Goal: Entertainment & Leisure: Consume media (video, audio)

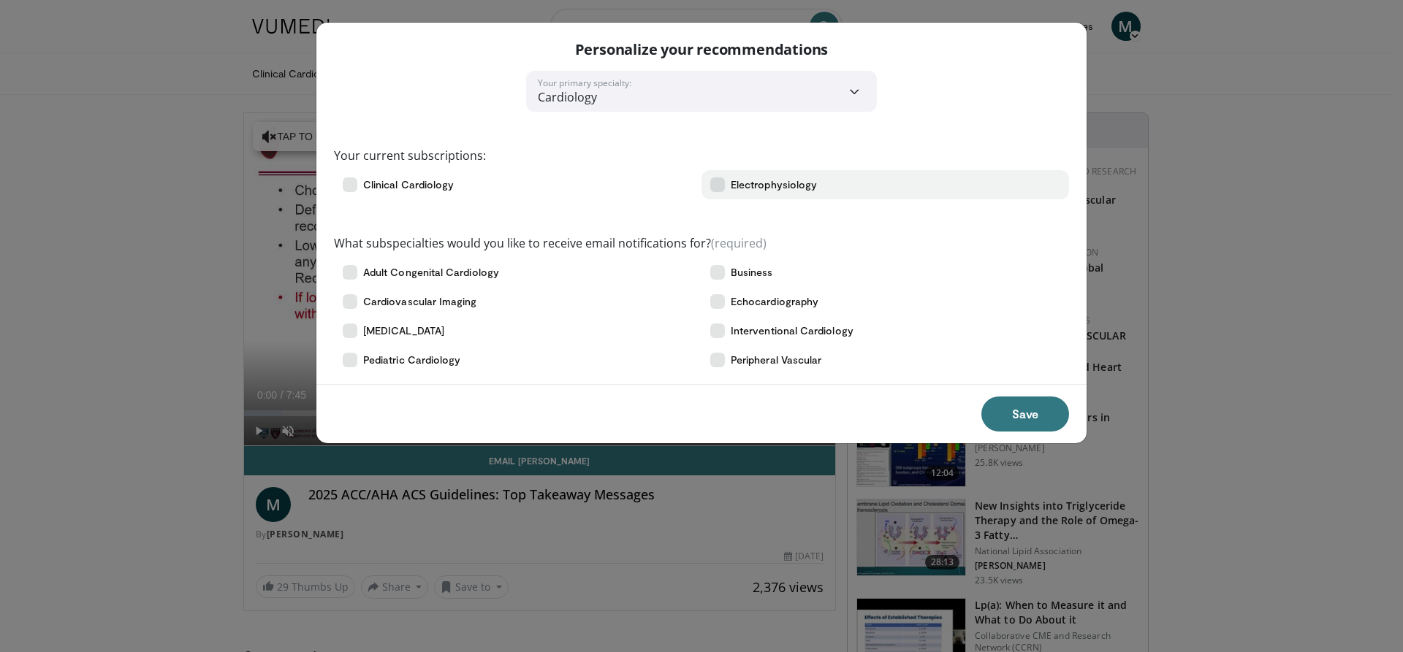
click at [755, 195] on label "Electrophysiology" at bounding box center [885, 184] width 368 height 29
drag, startPoint x: 1000, startPoint y: 411, endPoint x: 1365, endPoint y: 296, distance: 383.1
click at [1002, 411] on button "Save" at bounding box center [1025, 414] width 88 height 35
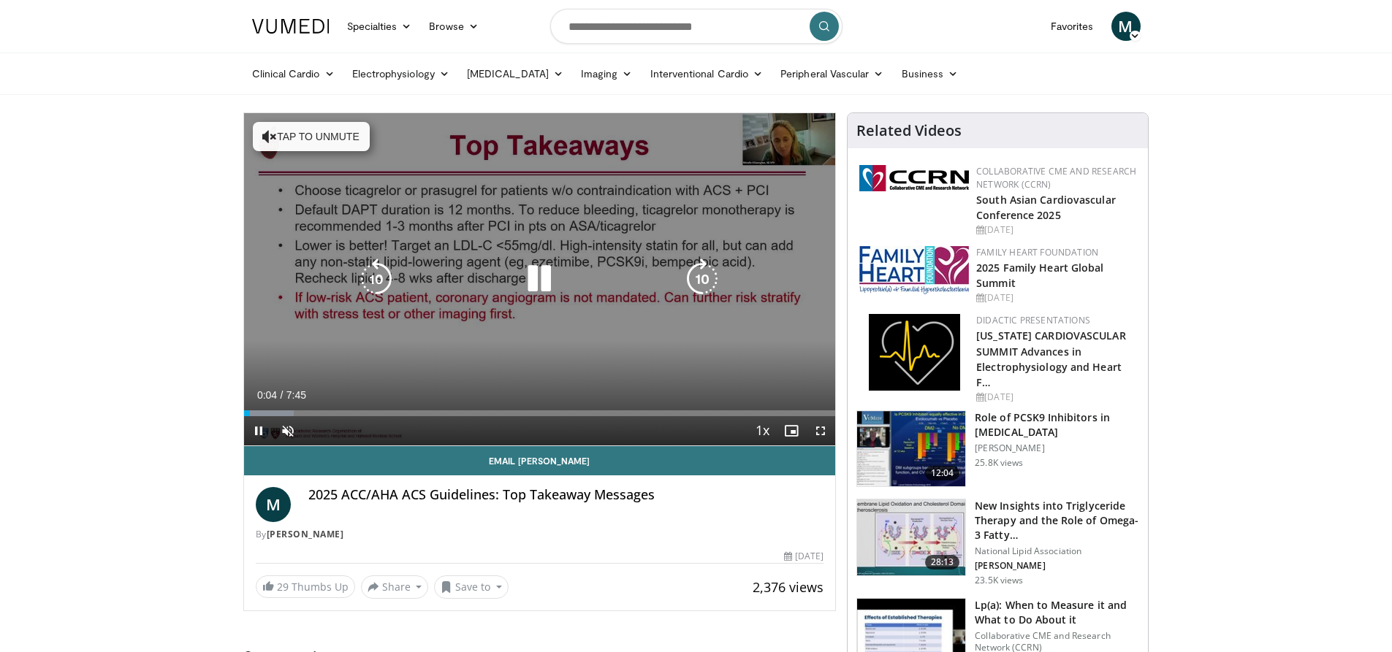
click at [538, 285] on icon "Video Player" at bounding box center [539, 279] width 41 height 41
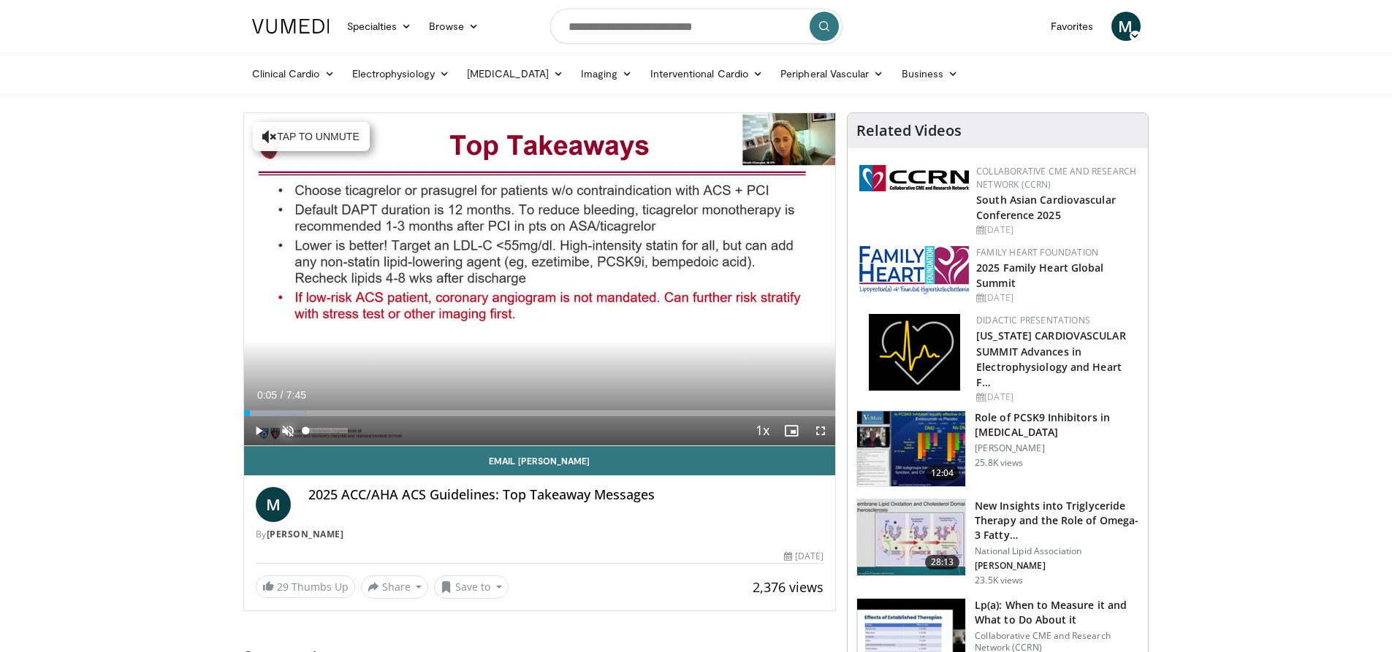
click at [288, 433] on span "Video Player" at bounding box center [287, 430] width 29 height 29
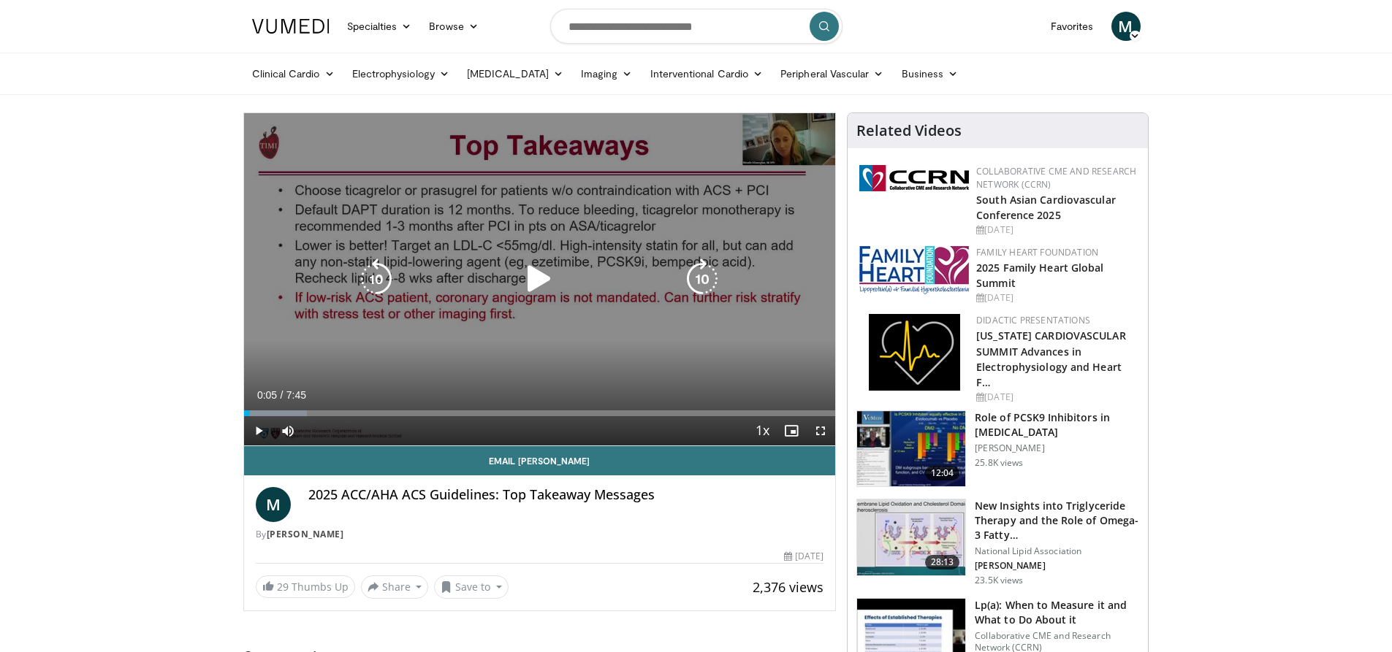
click at [509, 258] on div "10 seconds Tap to unmute" at bounding box center [540, 279] width 592 height 332
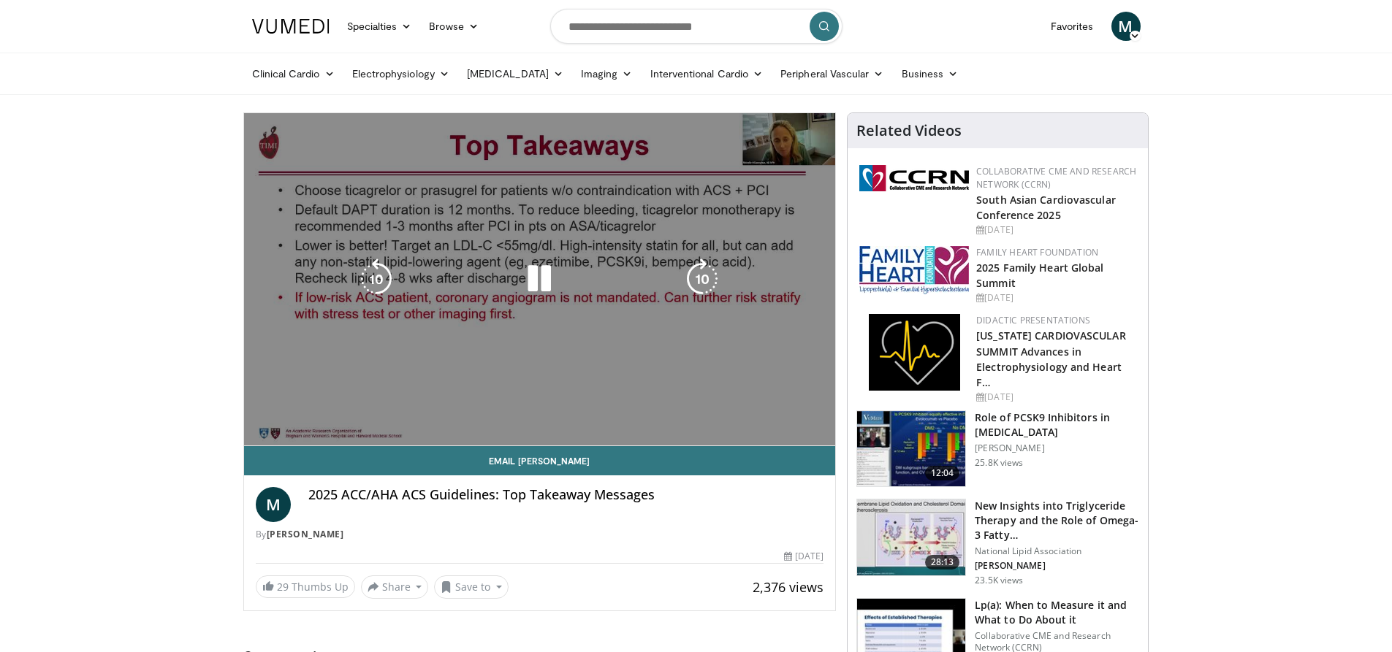
click at [274, 413] on video-js "**********" at bounding box center [540, 279] width 592 height 333
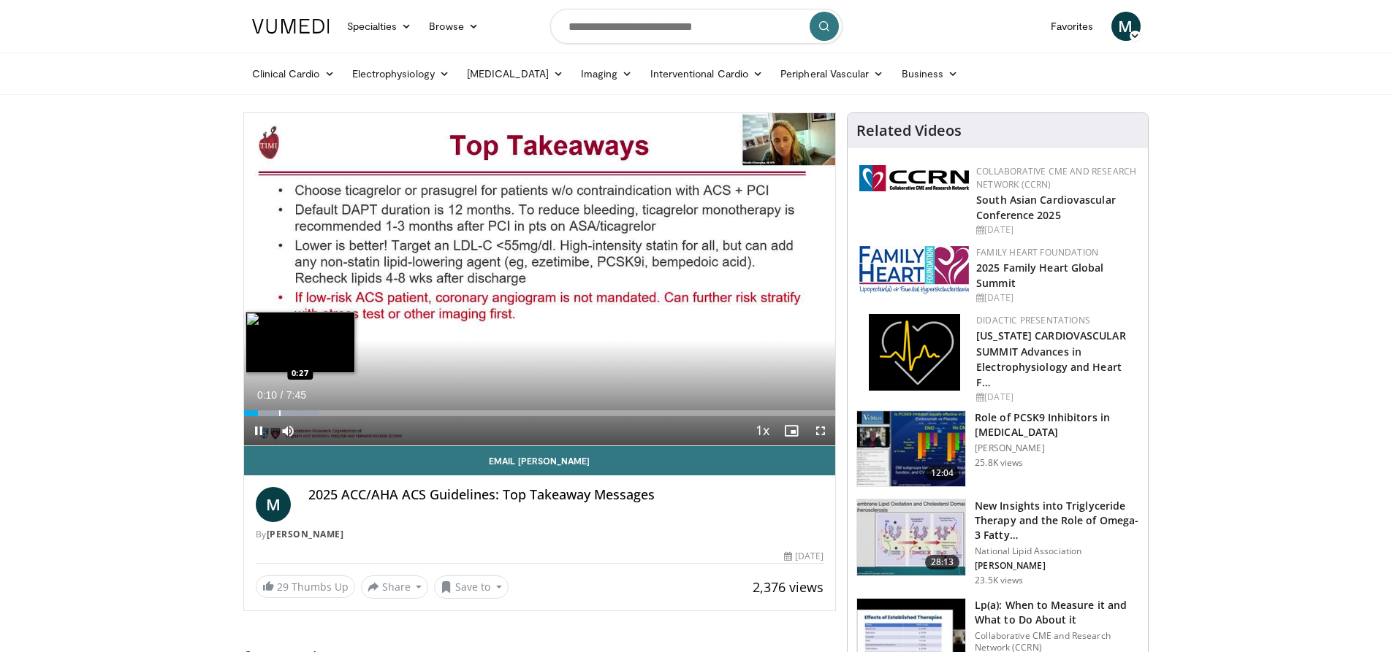
click at [279, 413] on div "Progress Bar" at bounding box center [279, 414] width 1 height 6
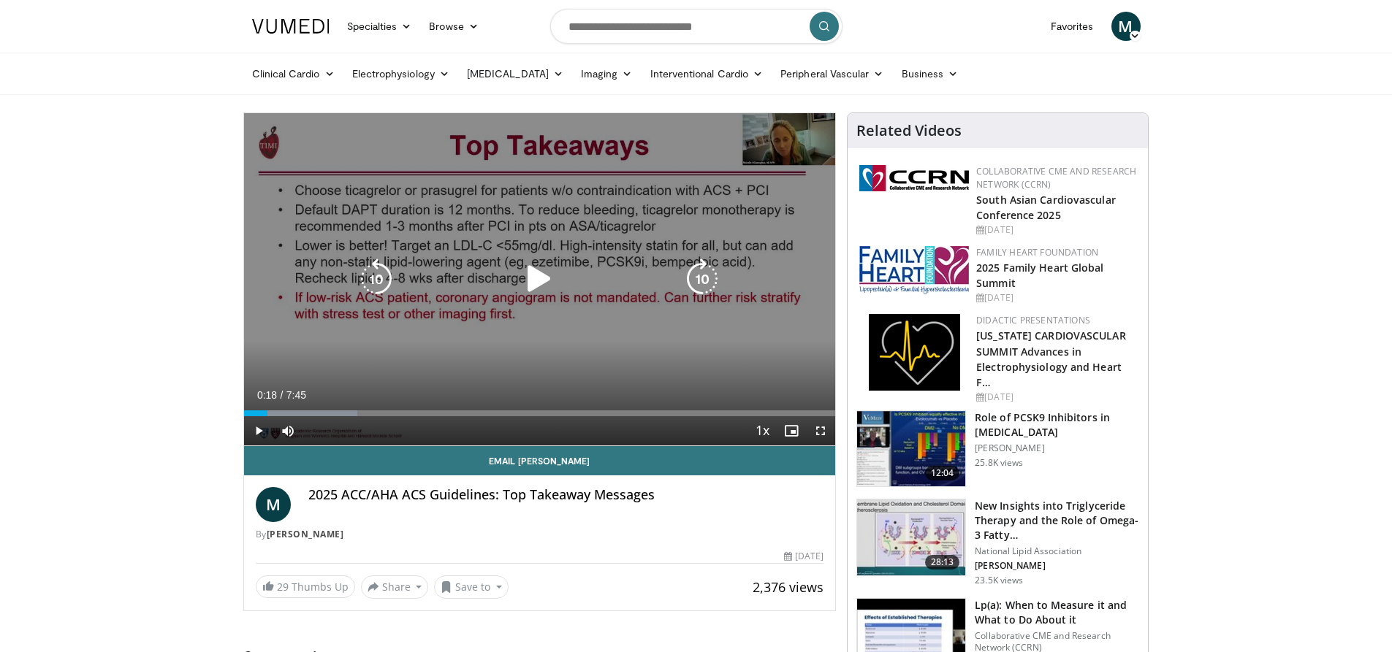
click at [267, 411] on div "0:18" at bounding box center [256, 414] width 24 height 6
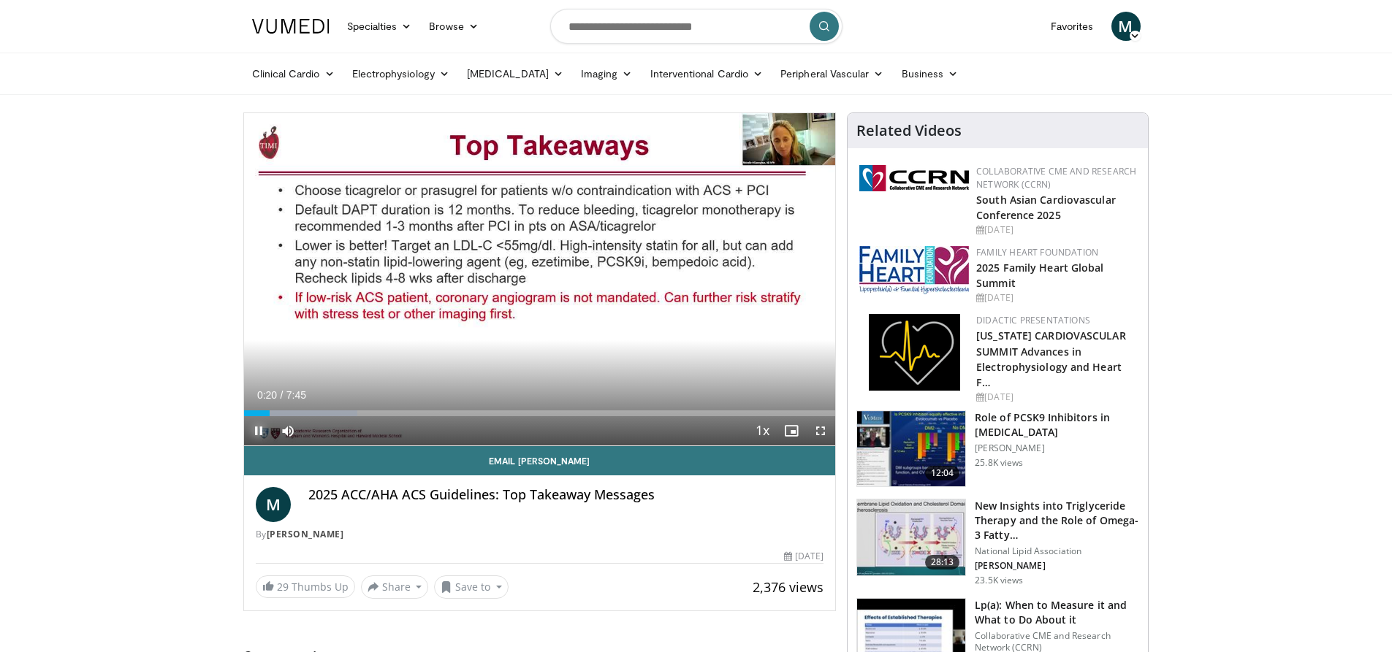
click at [259, 430] on span "Video Player" at bounding box center [258, 430] width 29 height 29
